Goal: Transaction & Acquisition: Download file/media

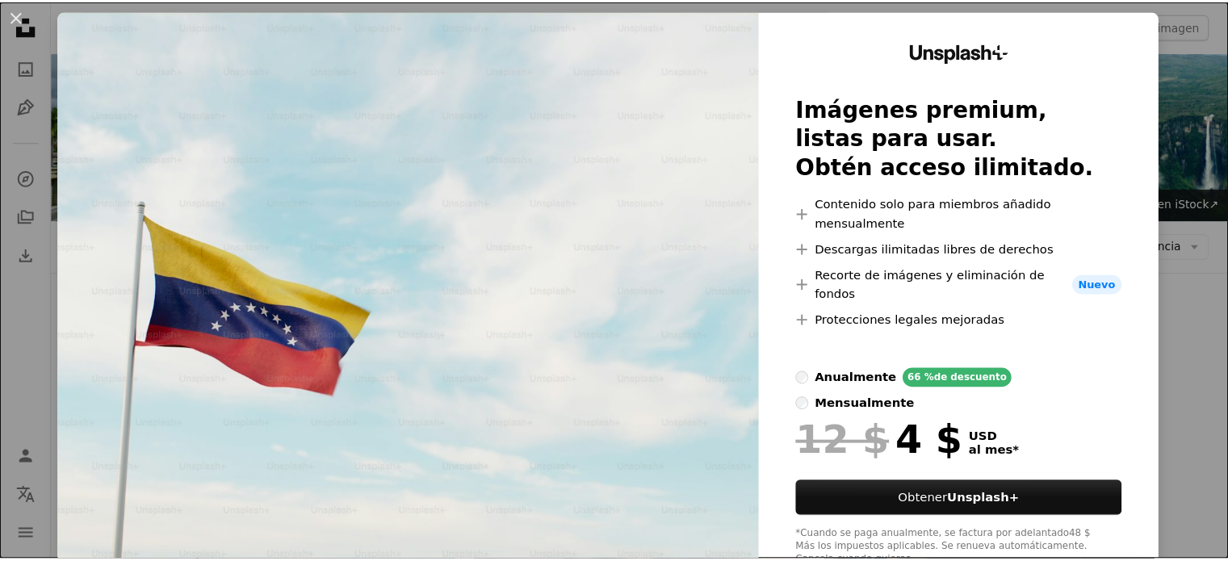
scroll to position [47, 0]
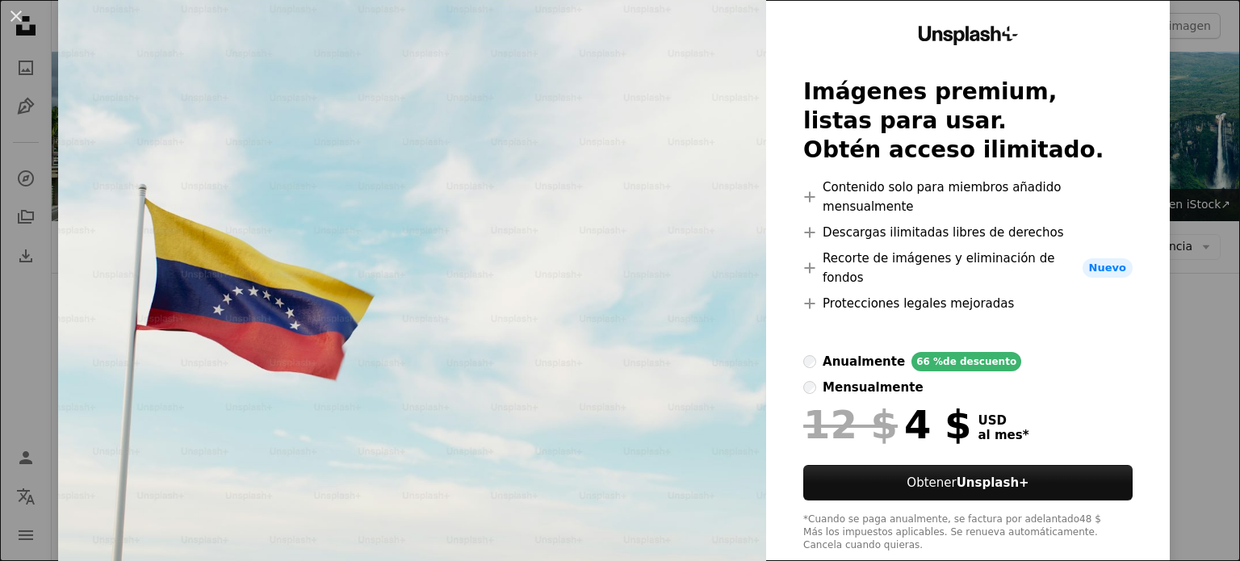
click at [1178, 211] on div "An X shape Unsplash+ Imágenes premium, listas para usar. Obtén acceso ilimitado…" at bounding box center [620, 280] width 1240 height 561
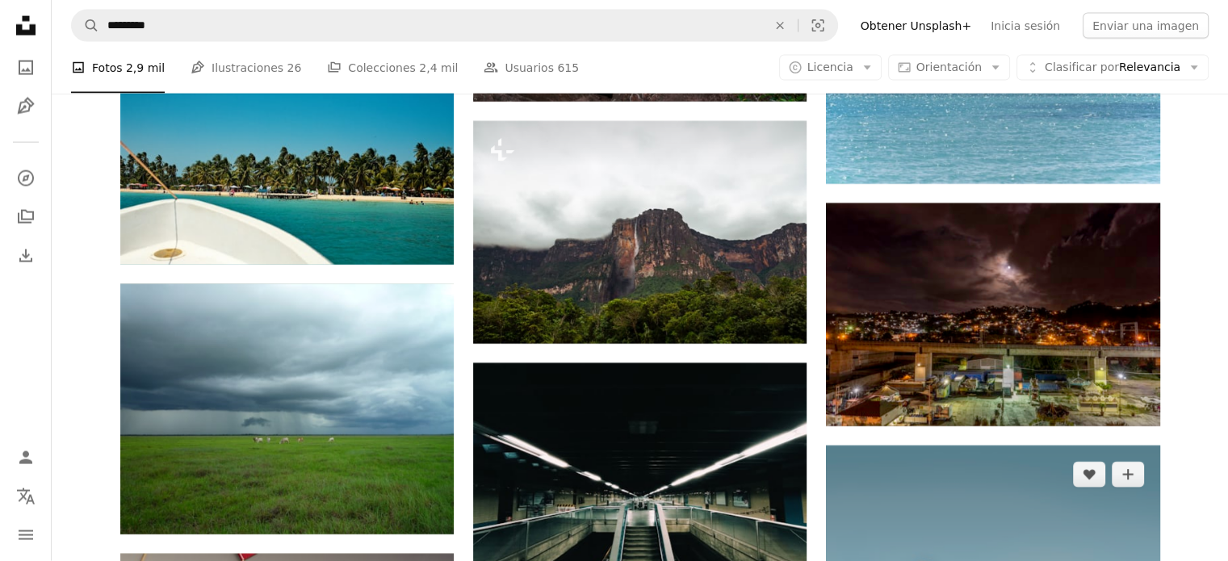
scroll to position [3635, 0]
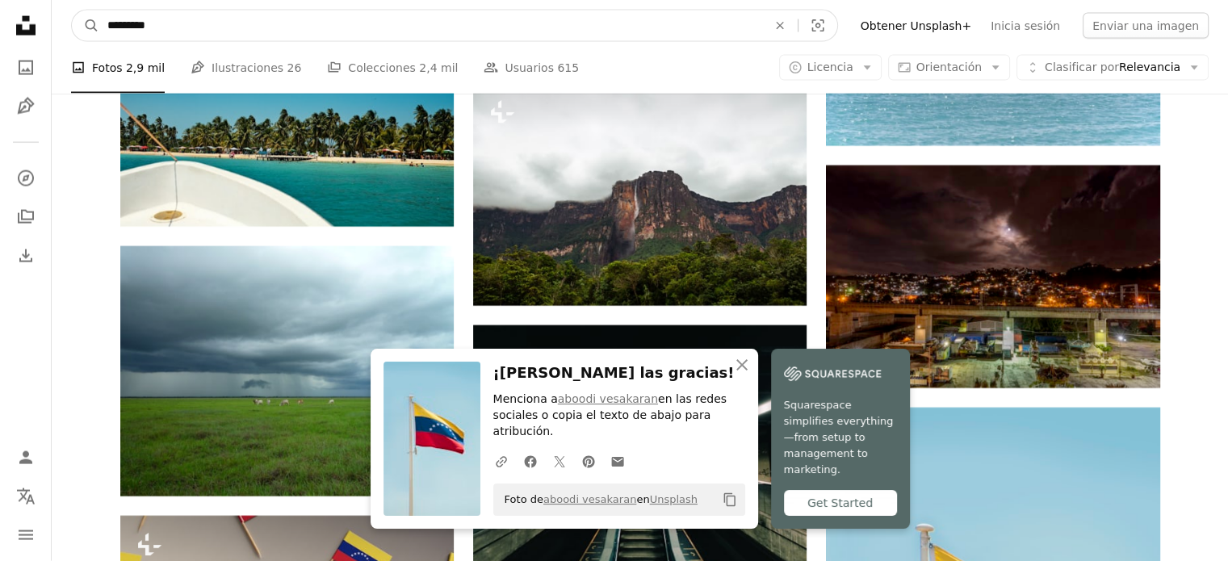
click at [237, 28] on input "*********" at bounding box center [430, 25] width 663 height 31
type input "**********"
click button "A magnifying glass" at bounding box center [85, 25] width 27 height 31
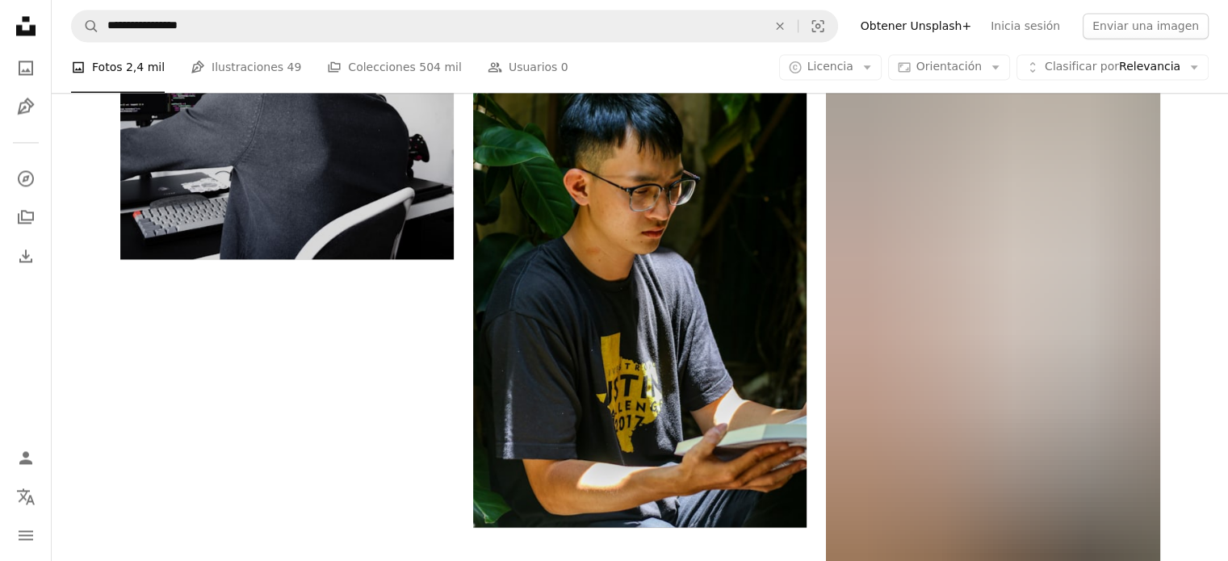
scroll to position [2583, 0]
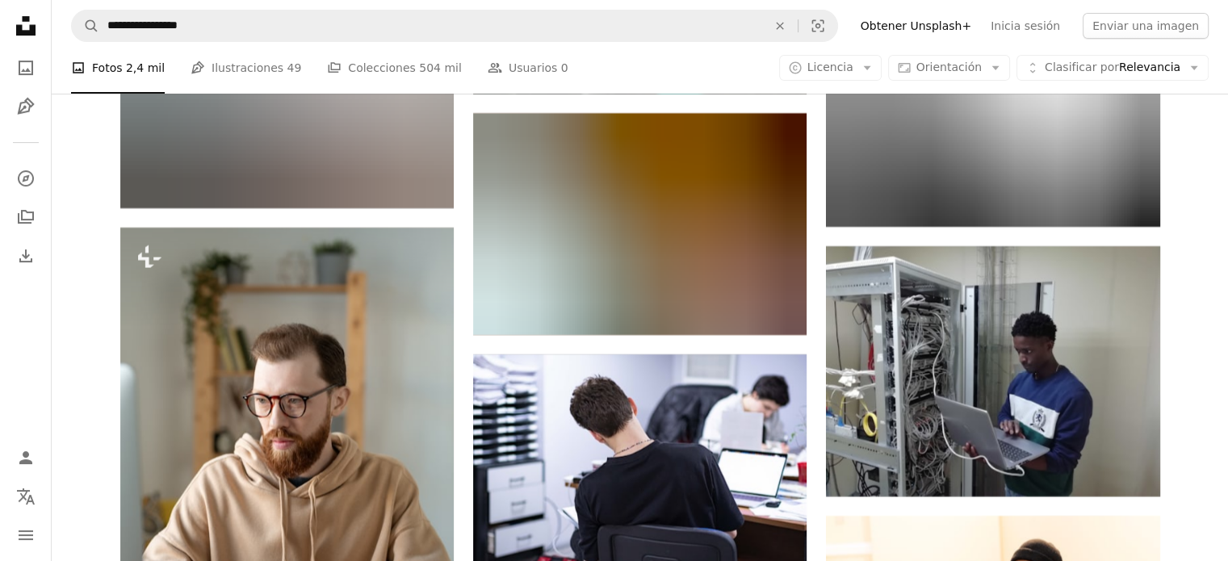
scroll to position [12914, 0]
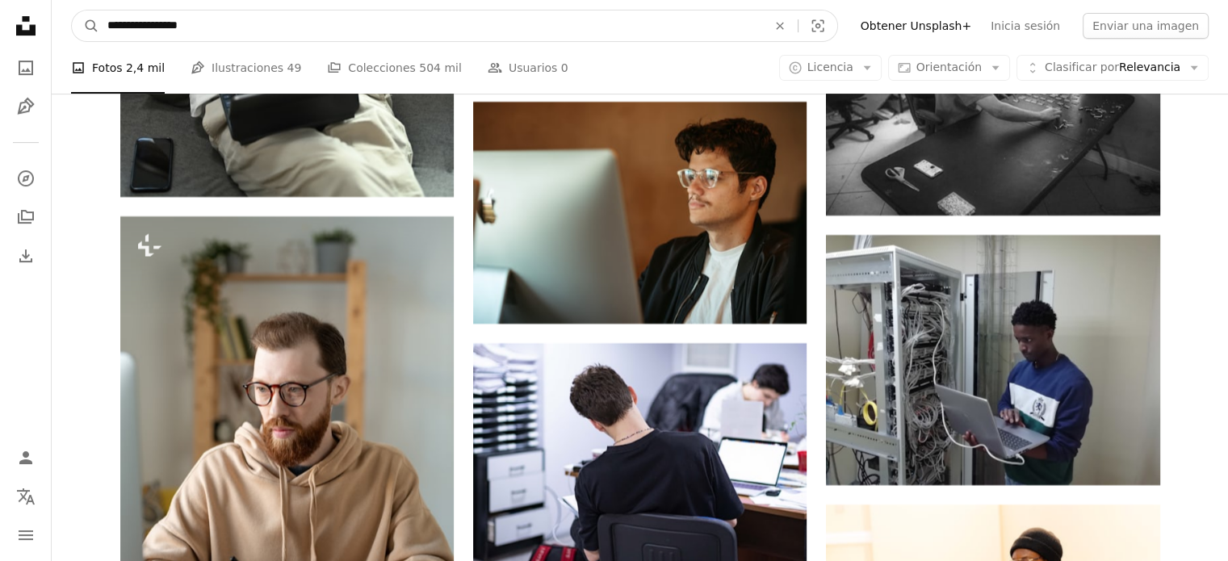
click at [269, 27] on input "**********" at bounding box center [430, 25] width 663 height 31
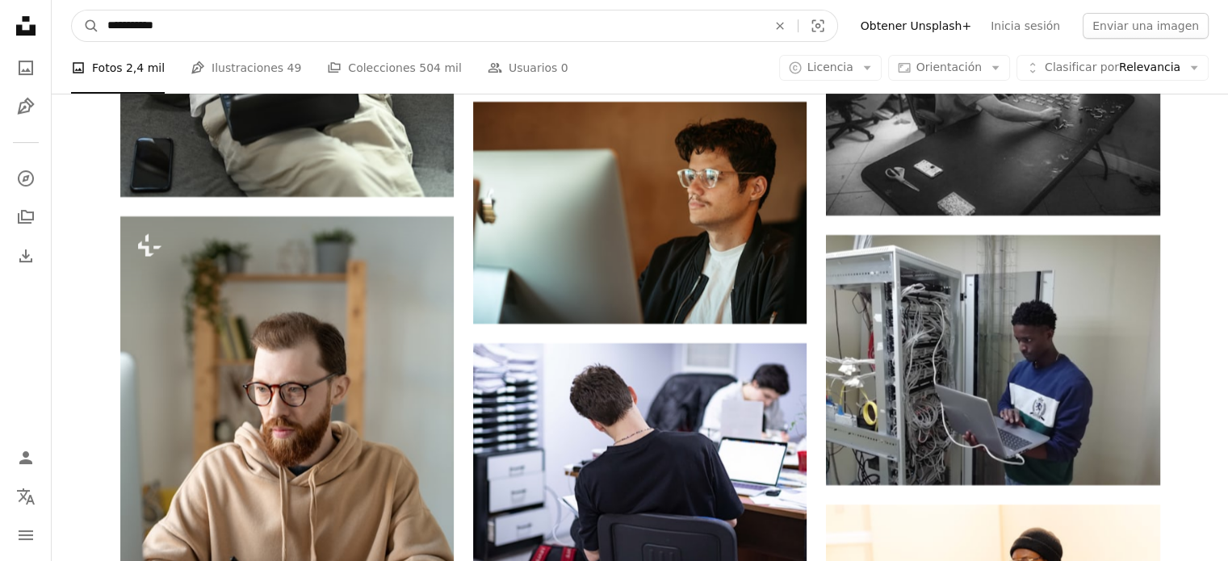
type input "**********"
click button "A magnifying glass" at bounding box center [85, 25] width 27 height 31
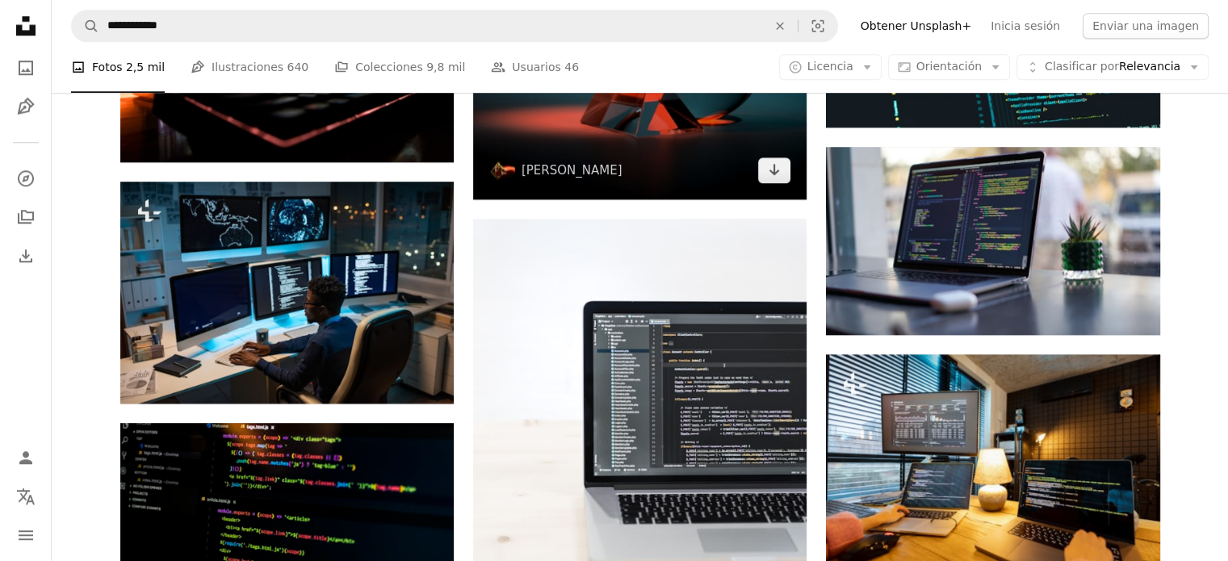
scroll to position [1372, 0]
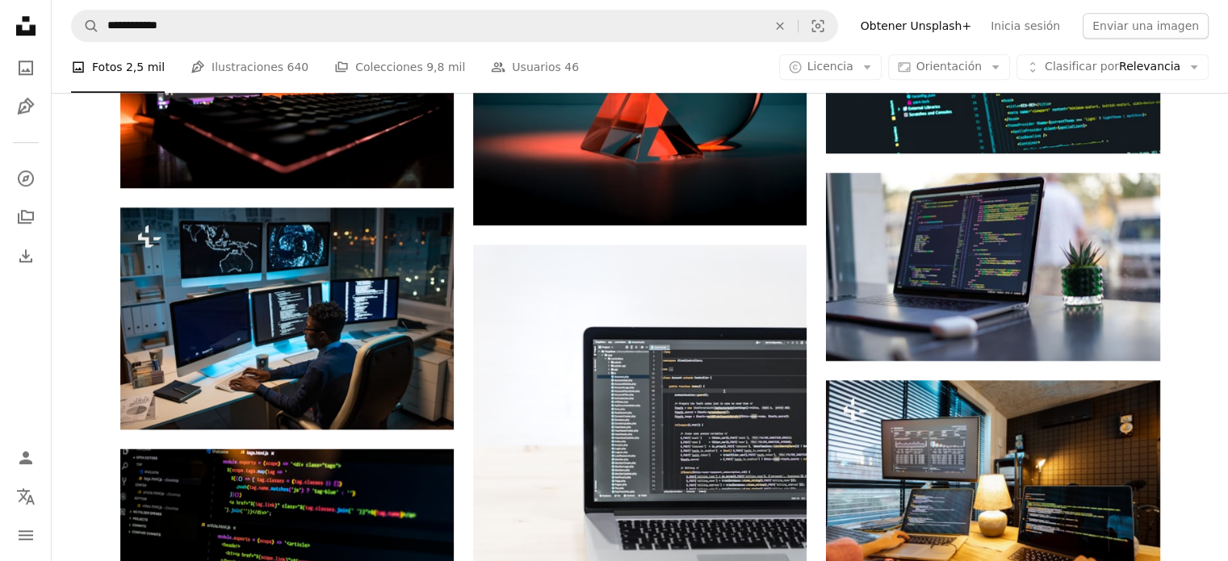
click at [1226, 377] on div "Plus sign for Unsplash+ A heart A plus sign Getty Images Para Unsplash+ A lock …" at bounding box center [640, 59] width 1176 height 2056
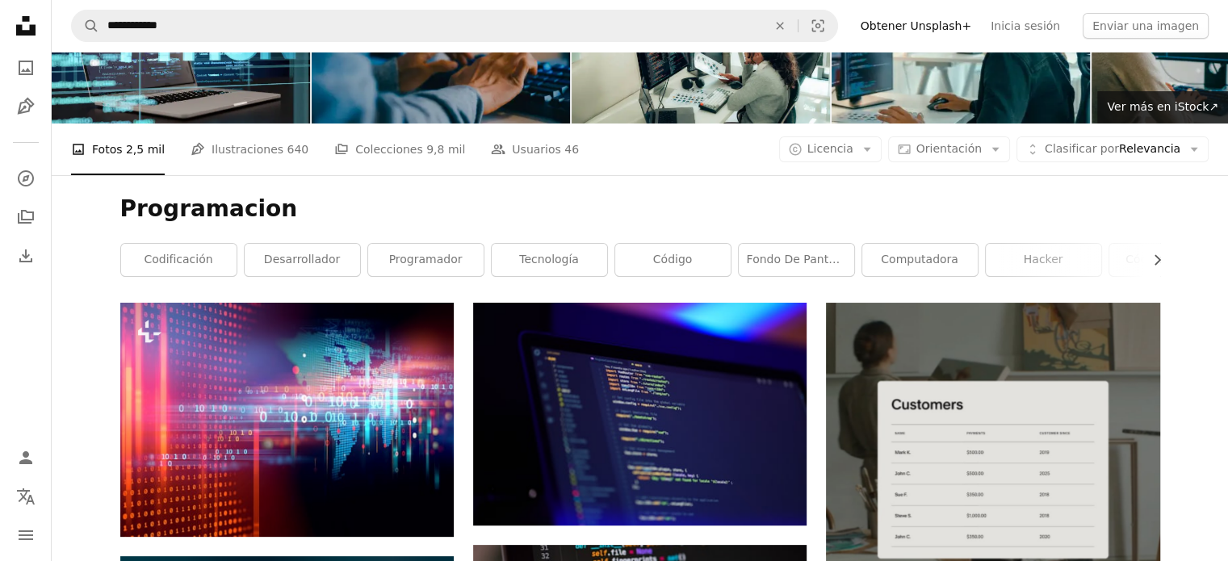
scroll to position [86, 0]
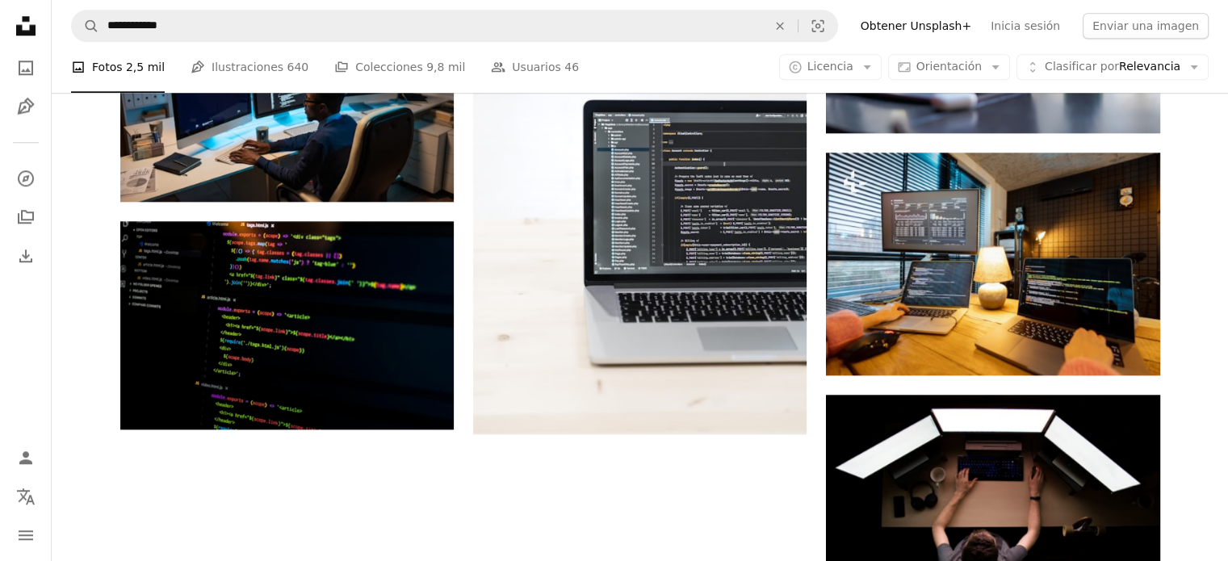
scroll to position [1620, 0]
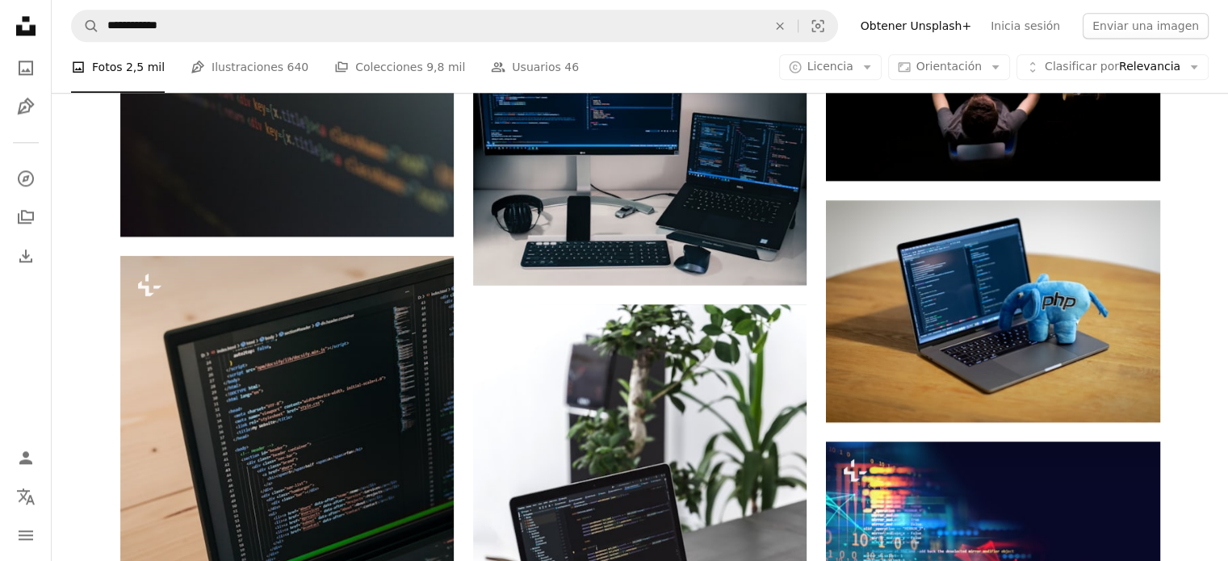
scroll to position [2104, 0]
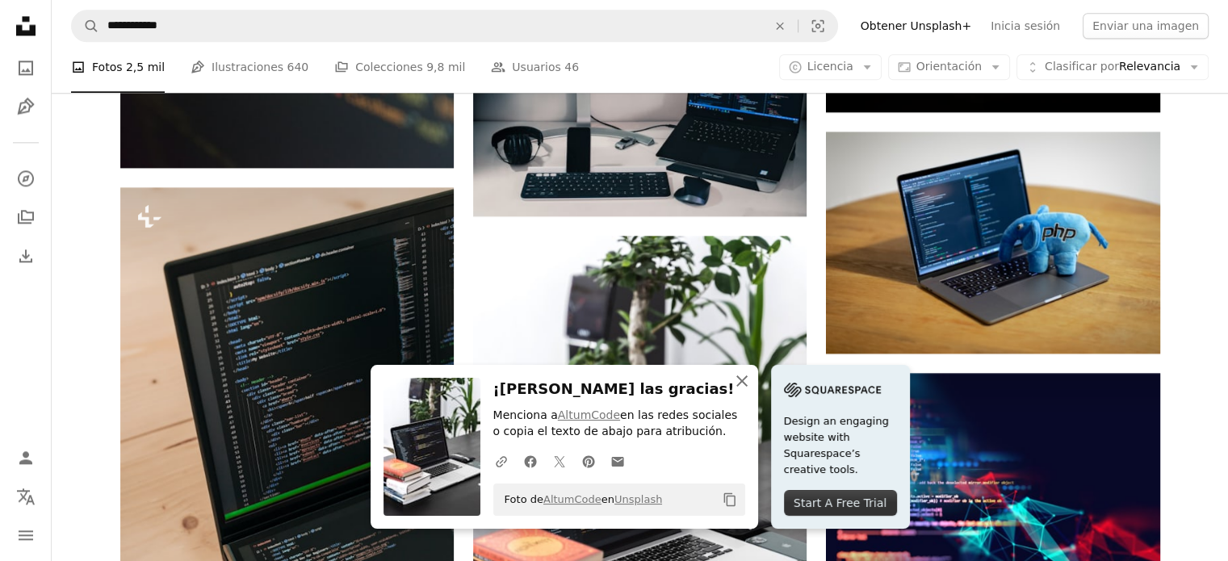
click at [758, 391] on button "An X shape Cerrar" at bounding box center [742, 381] width 32 height 32
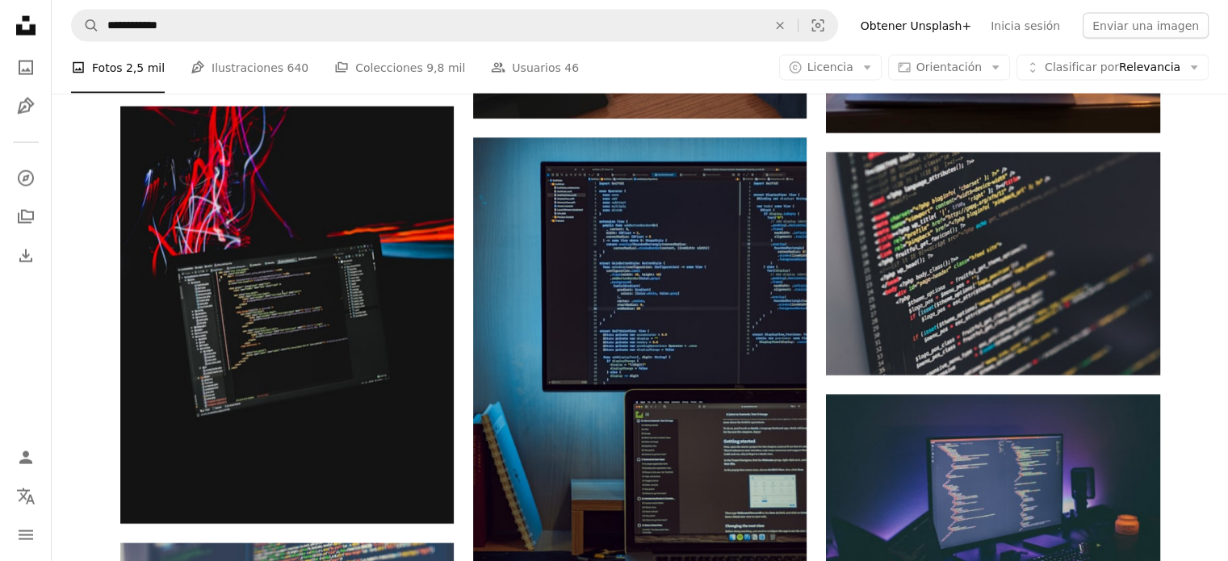
scroll to position [3718, 0]
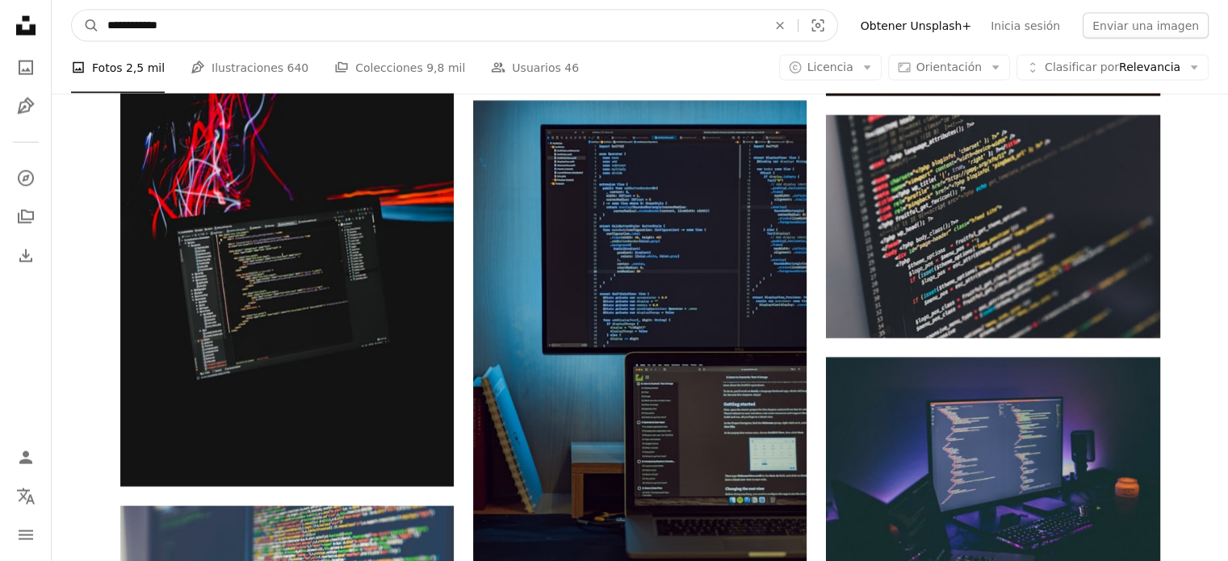
click at [223, 31] on input "**********" at bounding box center [430, 25] width 663 height 31
type input "**********"
click at [72, 10] on button "A magnifying glass" at bounding box center [85, 25] width 27 height 31
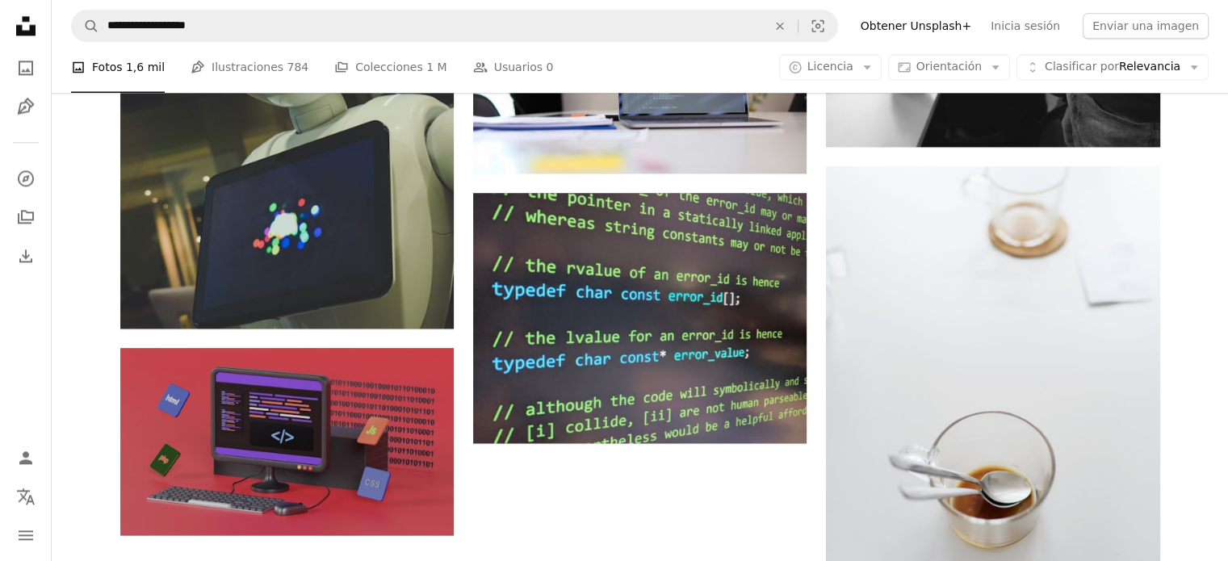
scroll to position [2260, 0]
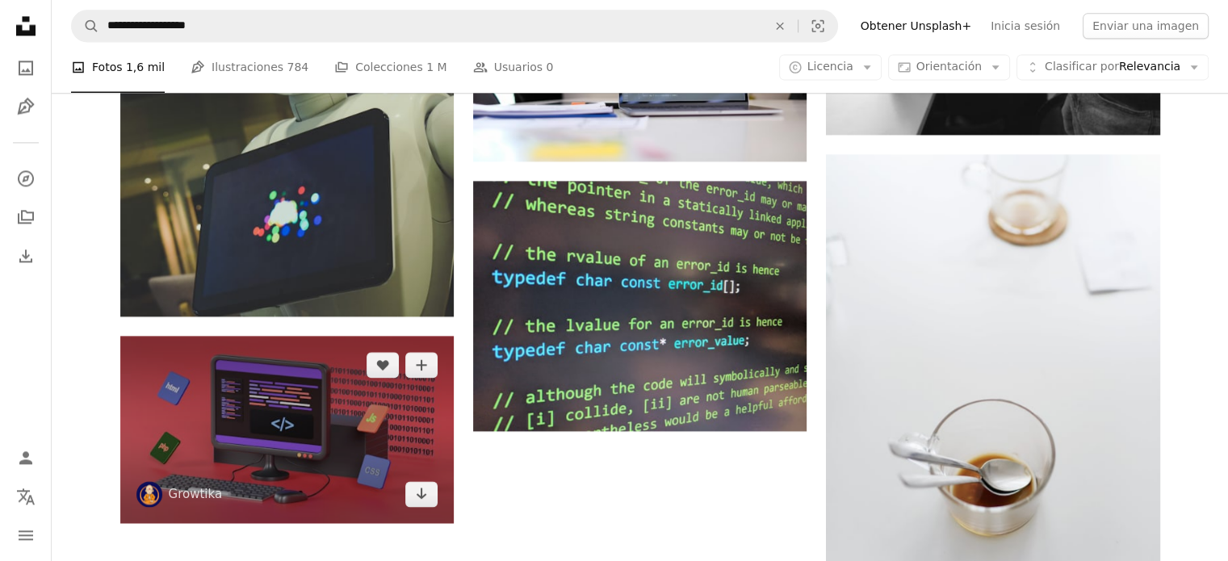
click at [425, 336] on img at bounding box center [286, 429] width 333 height 187
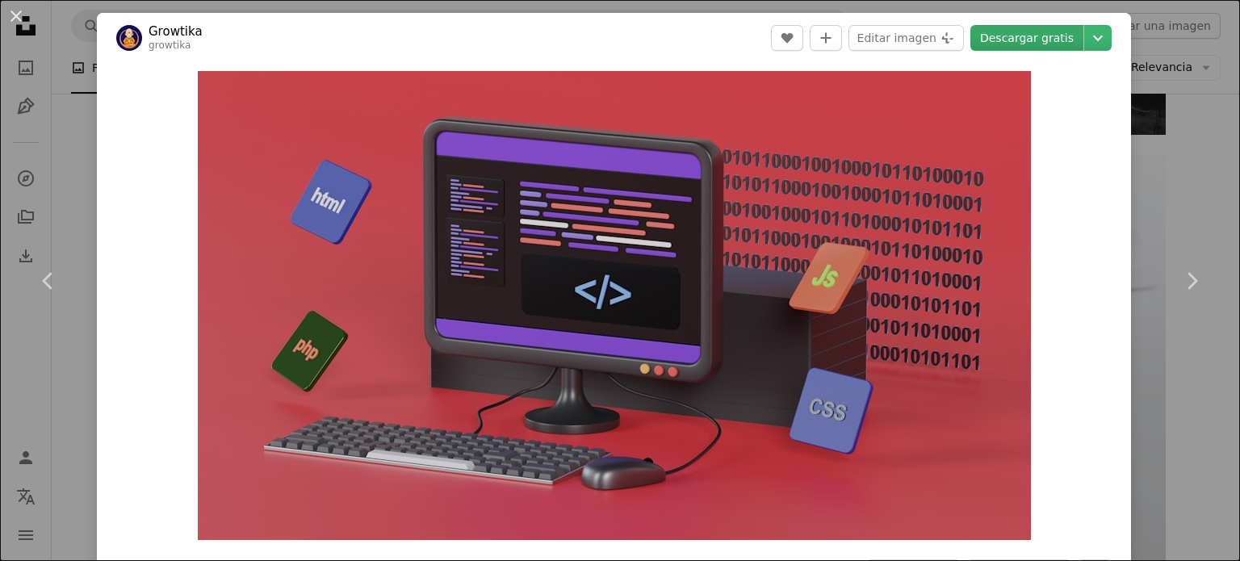
click at [1016, 35] on link "Descargar gratis" at bounding box center [1026, 38] width 113 height 26
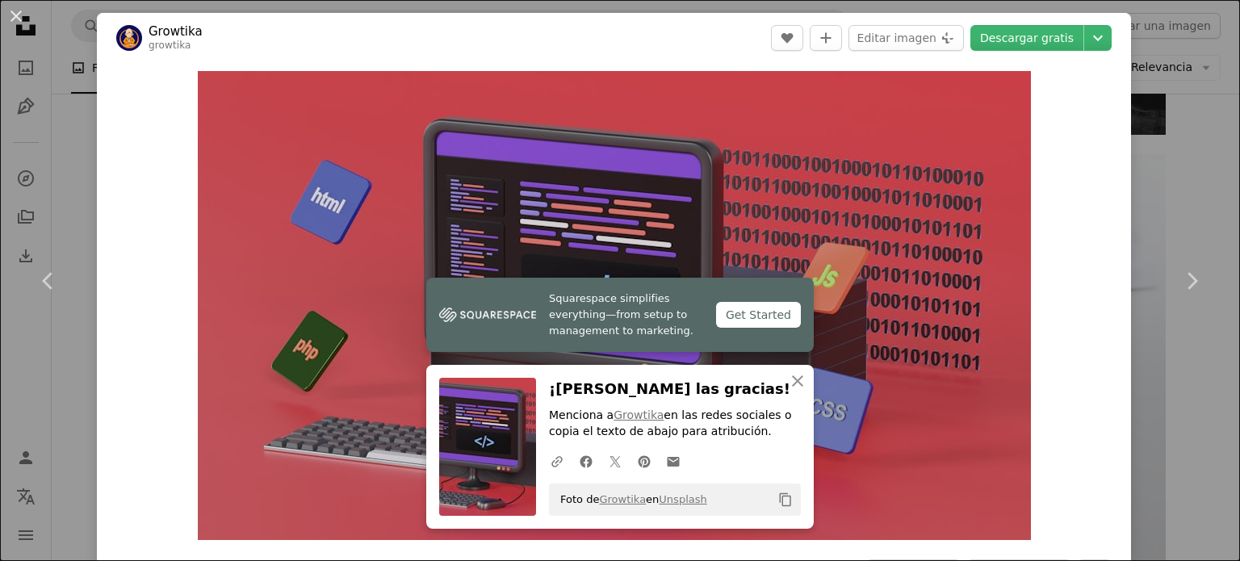
click at [1199, 190] on div "An X shape Chevron left Chevron right Squarespace simplifies everything—from se…" at bounding box center [620, 280] width 1240 height 561
click at [1199, 190] on div "Plus sign for Unsplash+ A heart A plus sign [PERSON_NAME] Para Unsplash+ A lock…" at bounding box center [646, 555] width 1188 height 4824
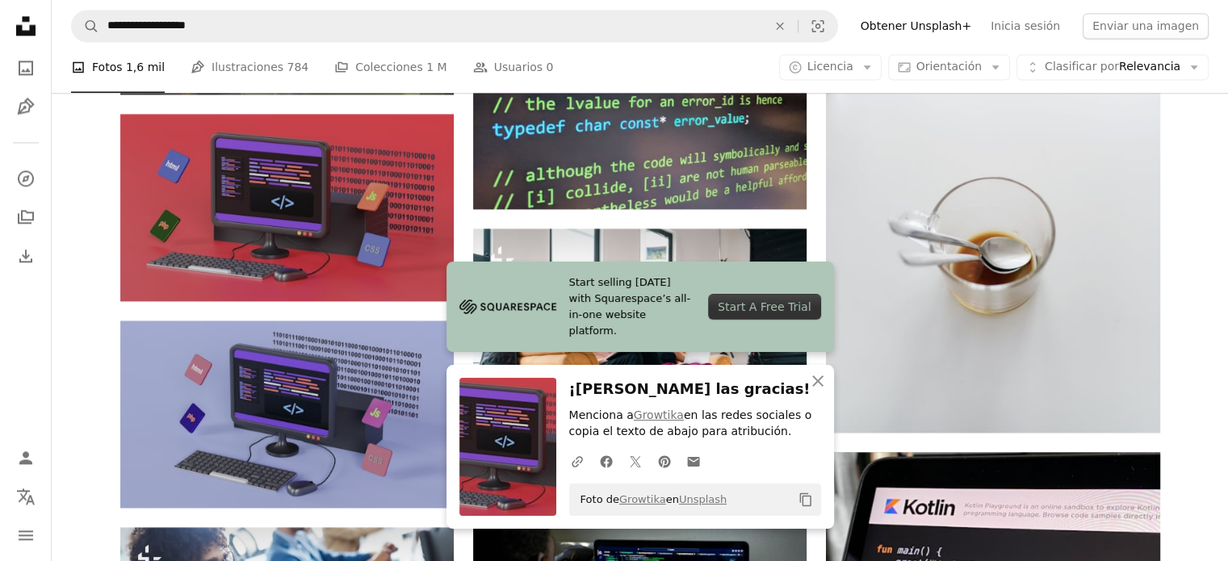
scroll to position [2664, 0]
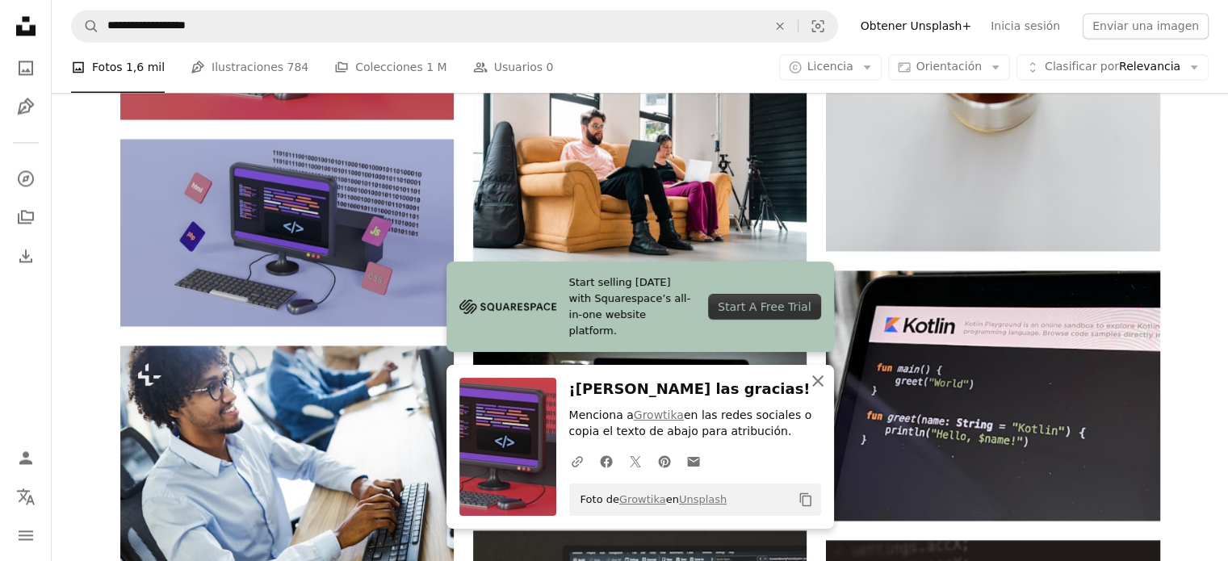
click at [826, 386] on icon "An X shape" at bounding box center [817, 380] width 19 height 19
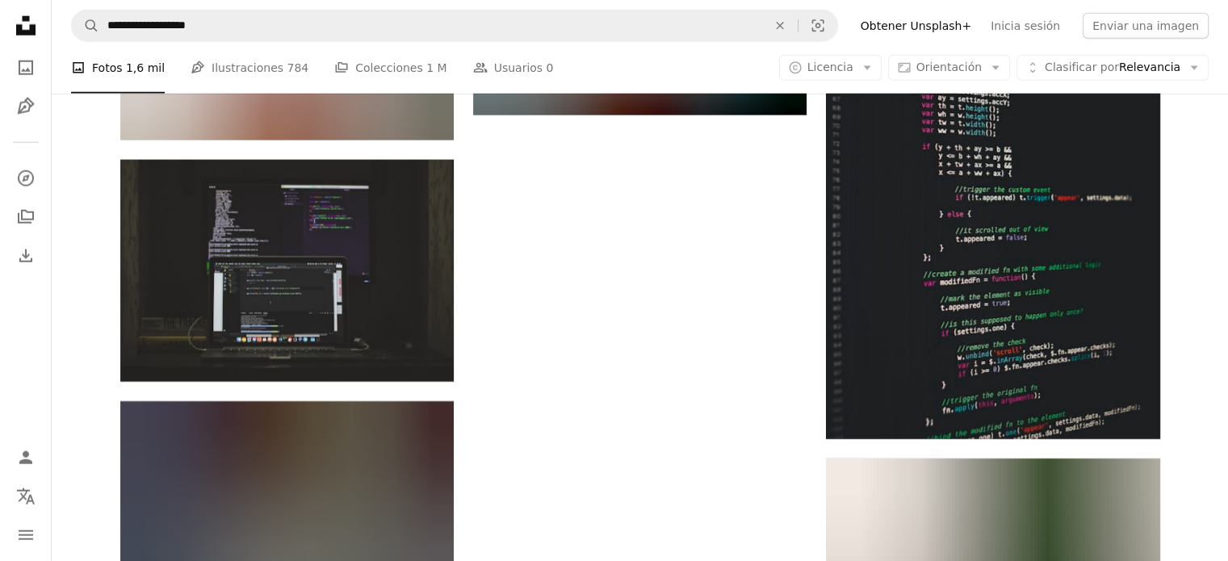
scroll to position [4278, 0]
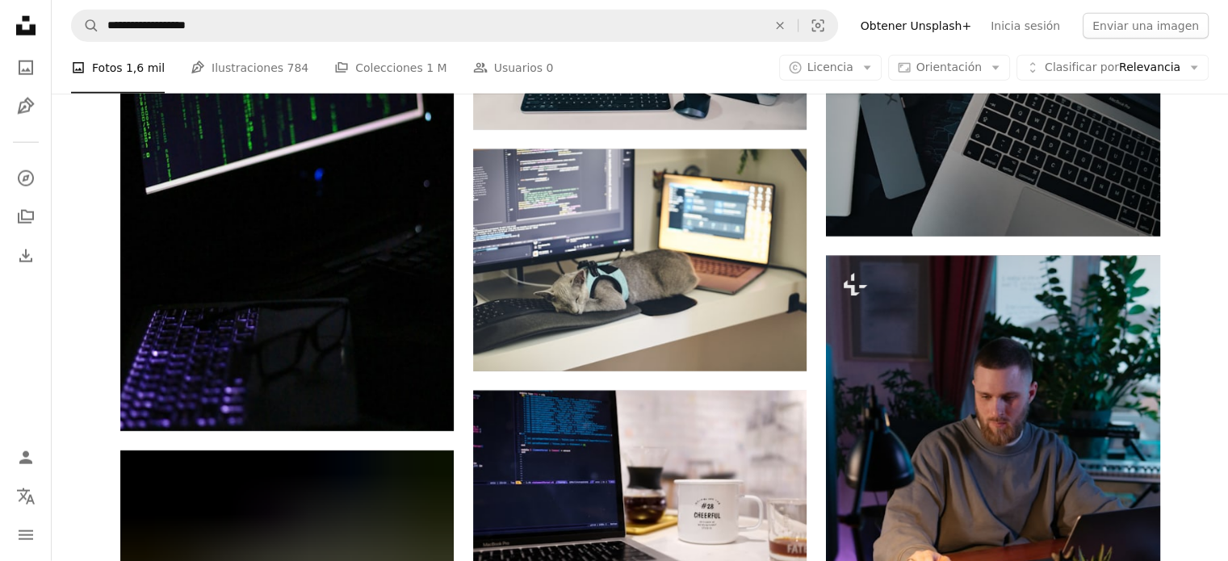
scroll to position [28492, 0]
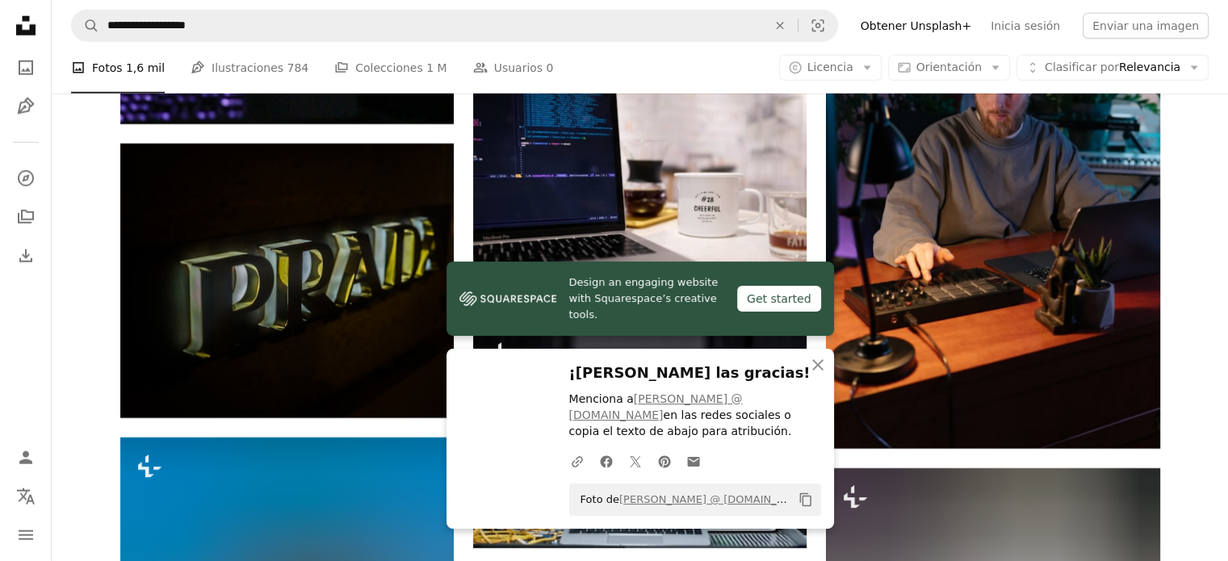
scroll to position [28815, 0]
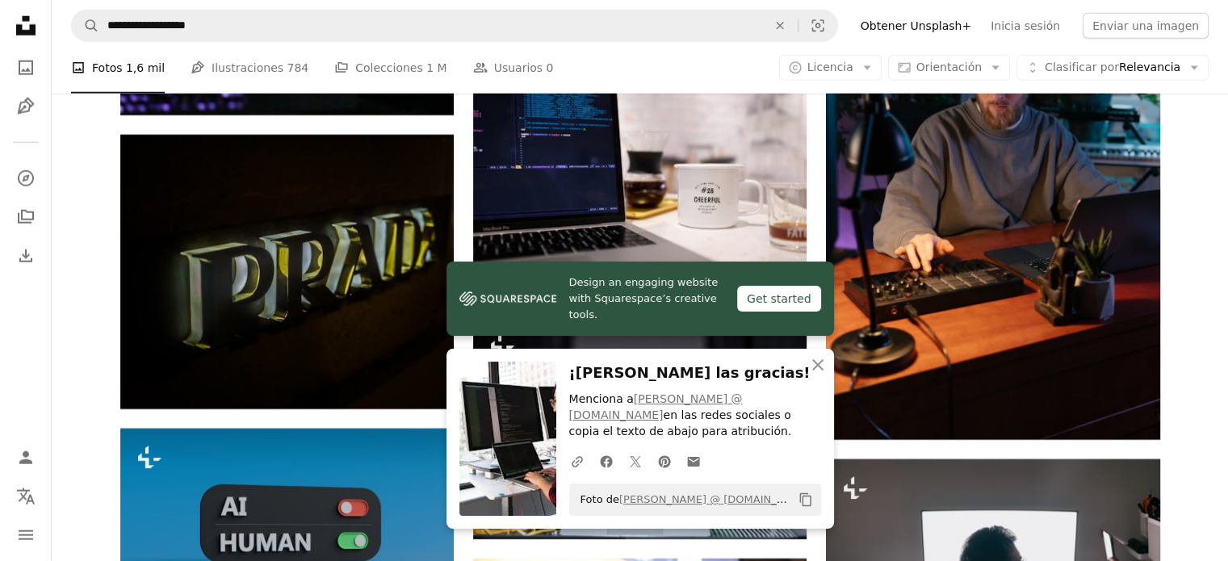
click at [822, 358] on icon "An X shape" at bounding box center [817, 364] width 19 height 19
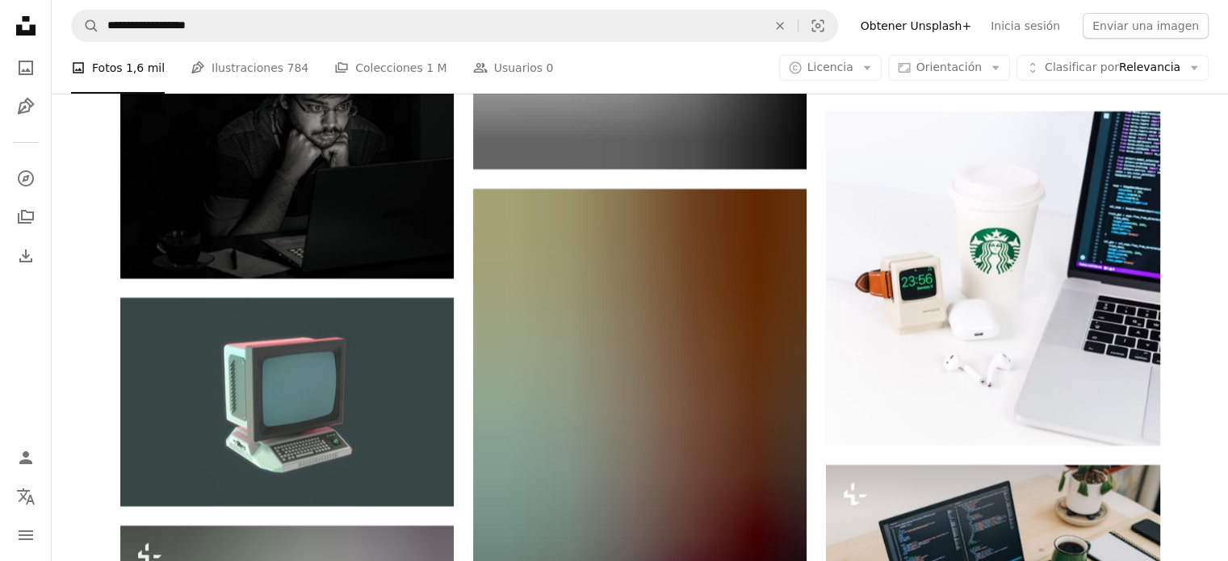
scroll to position [36967, 0]
